Goal: Navigation & Orientation: Find specific page/section

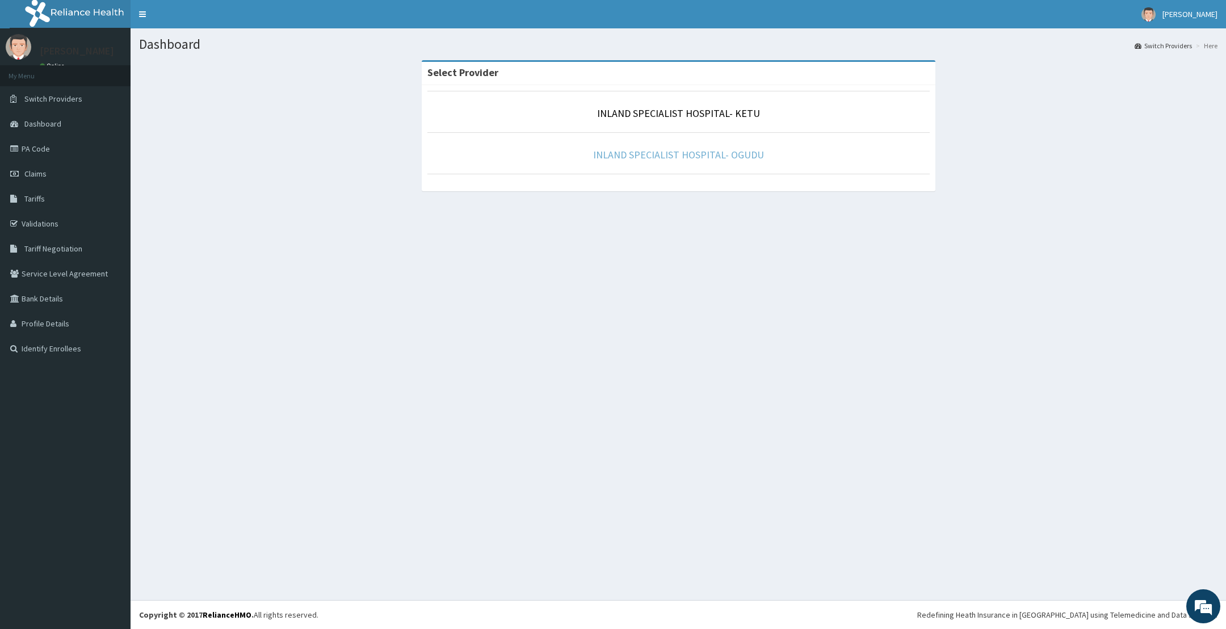
click at [670, 157] on link "INLAND SPECIALIST HOSPITAL- OGUDU" at bounding box center [678, 154] width 171 height 13
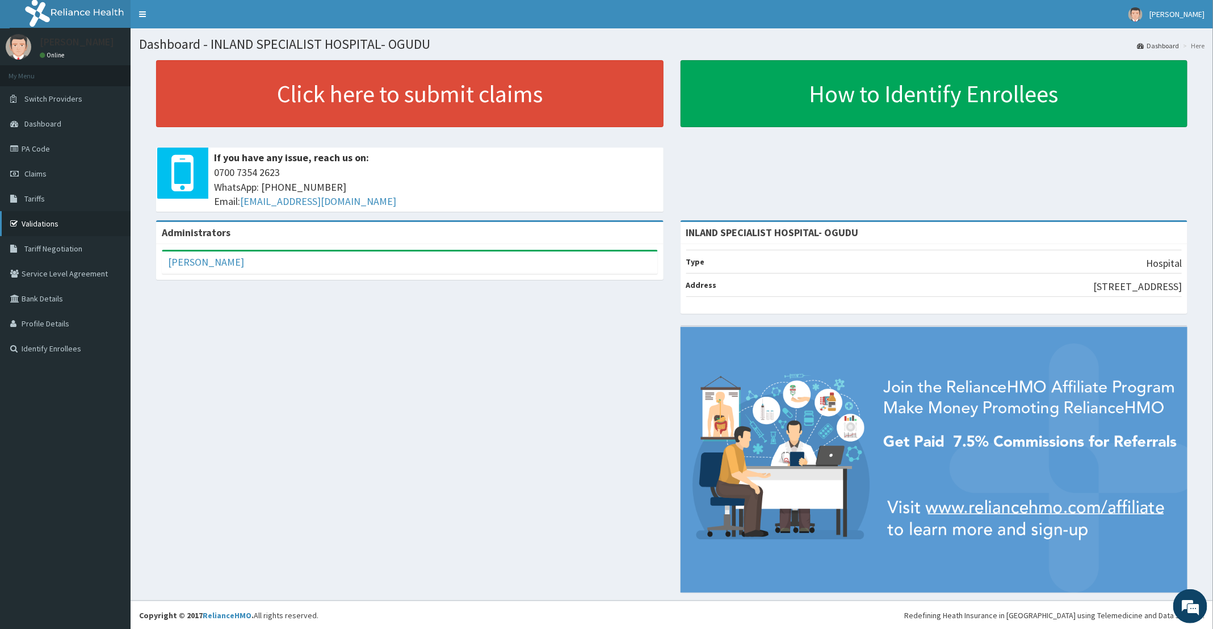
click at [51, 225] on link "Validations" at bounding box center [65, 223] width 131 height 25
click at [28, 227] on link "Validations" at bounding box center [65, 223] width 131 height 25
